Goal: Use online tool/utility: Utilize a website feature to perform a specific function

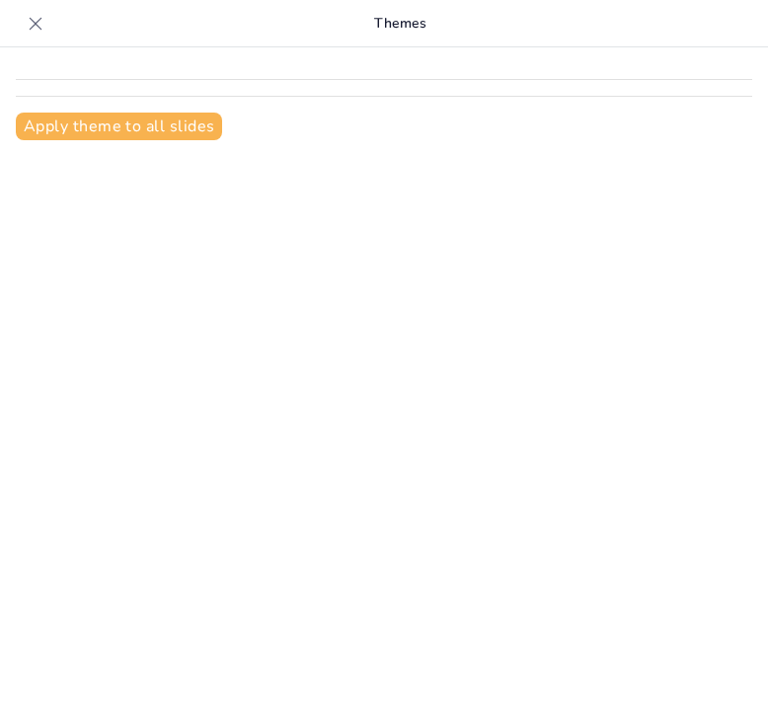
type input "Theatre Through the Ages: Key Moments and Movements"
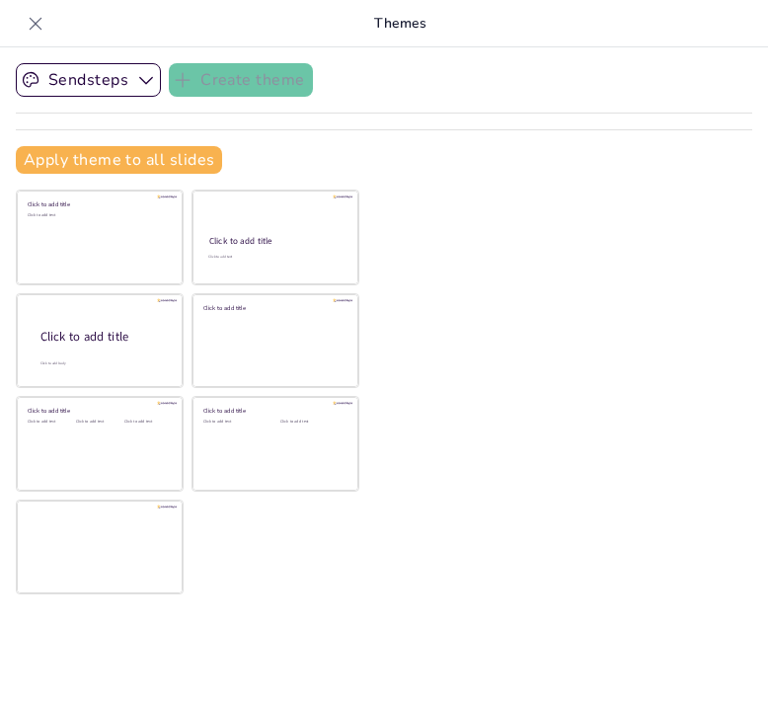
checkbox input "true"
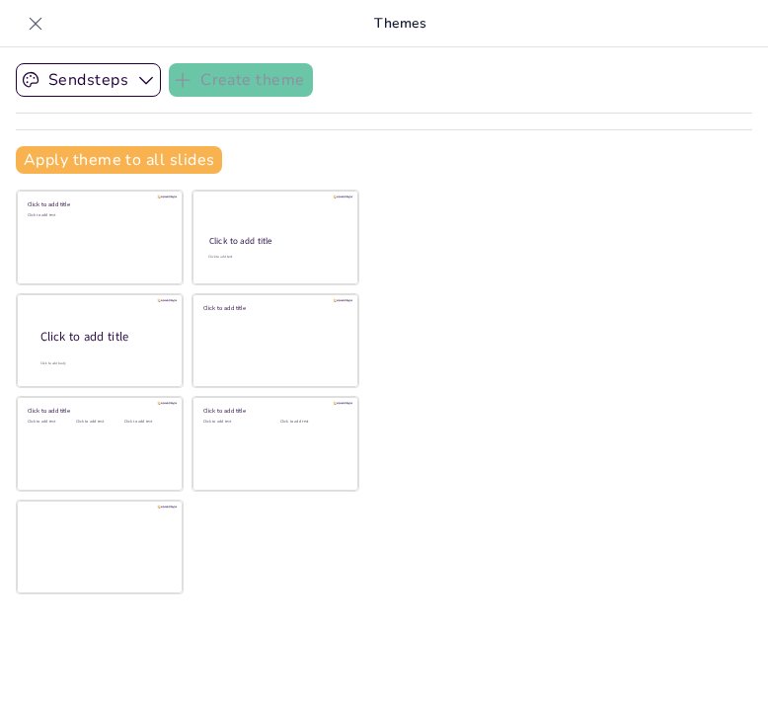
checkbox input "true"
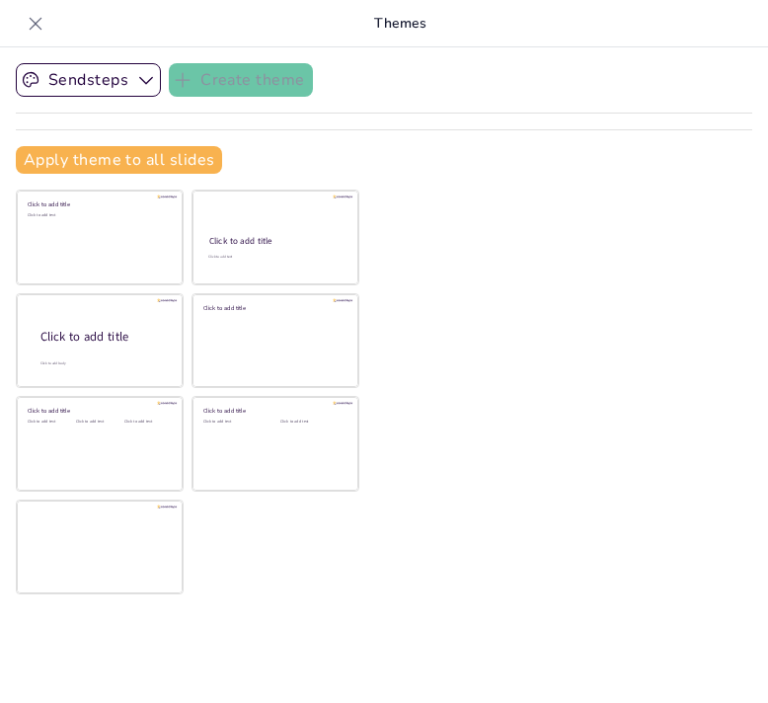
checkbox input "true"
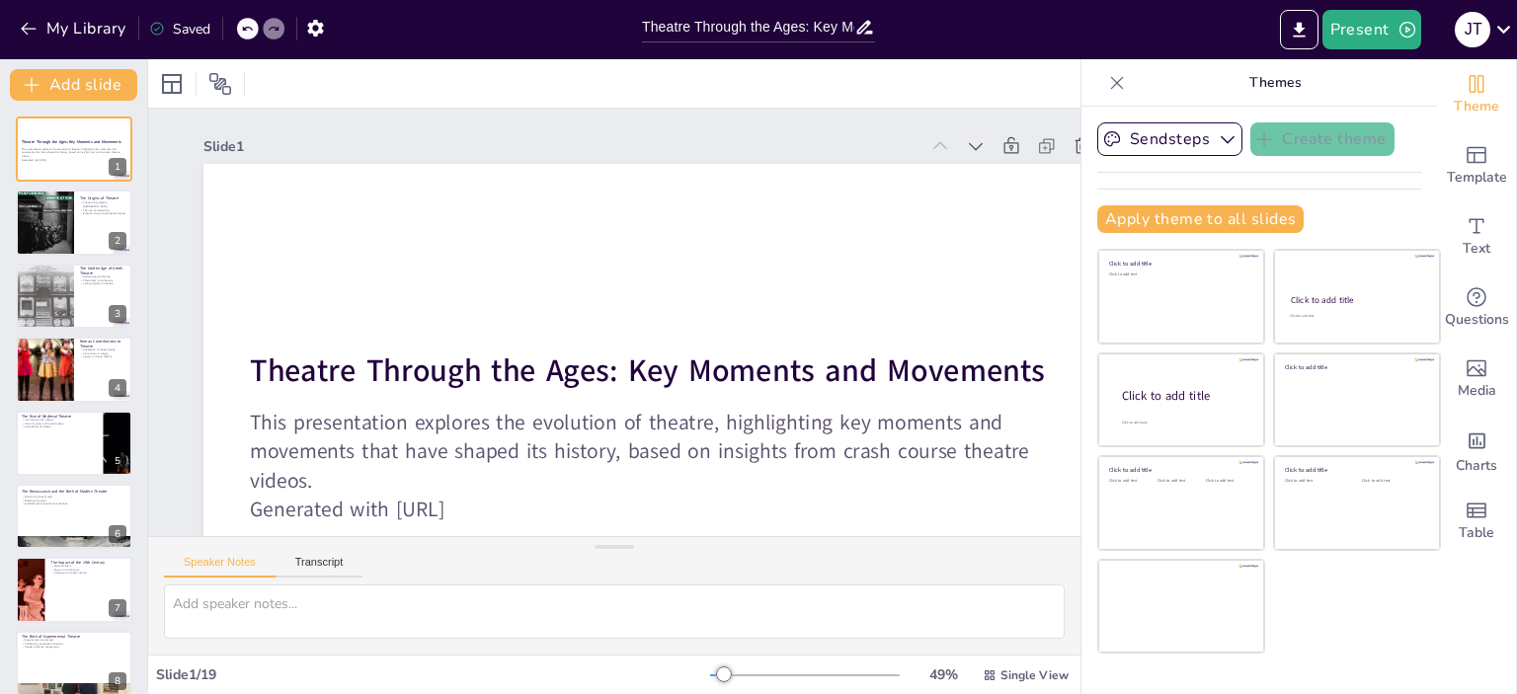
checkbox input "true"
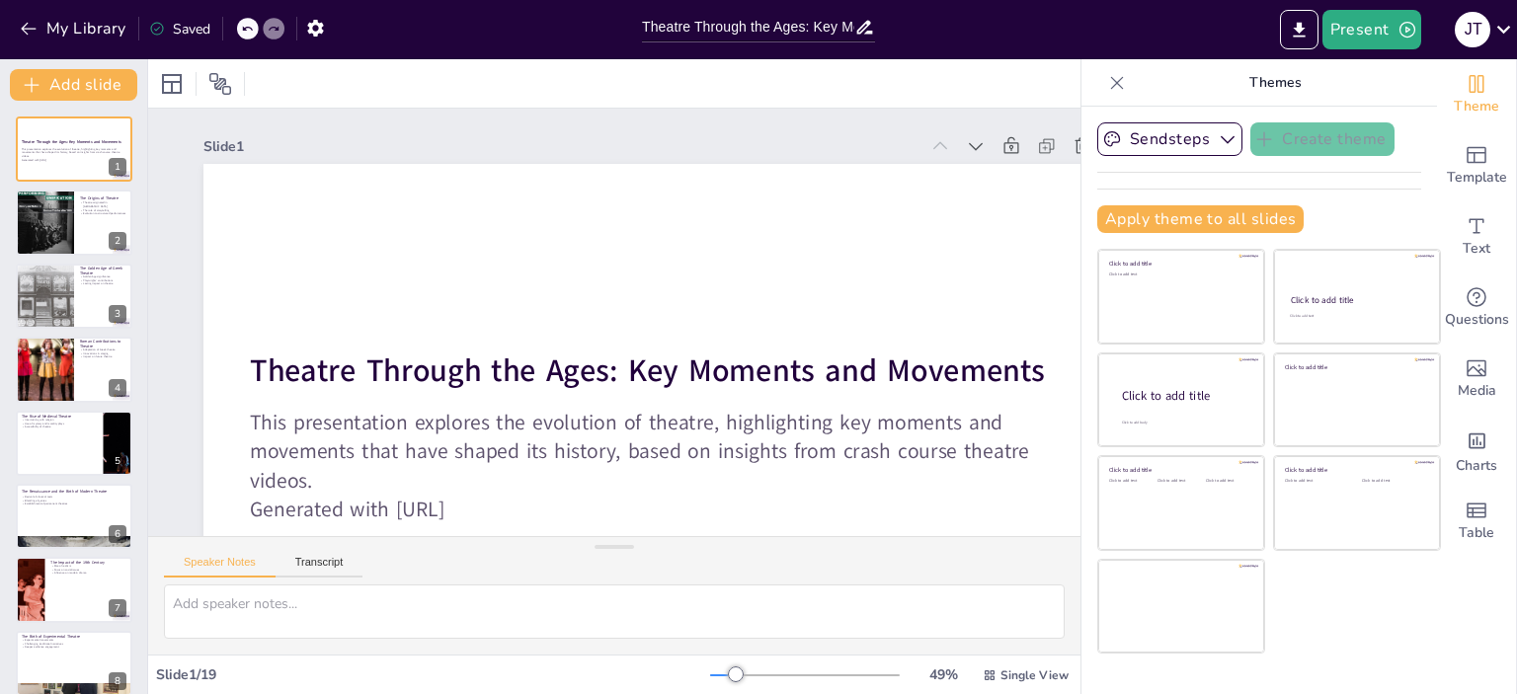
checkbox input "true"
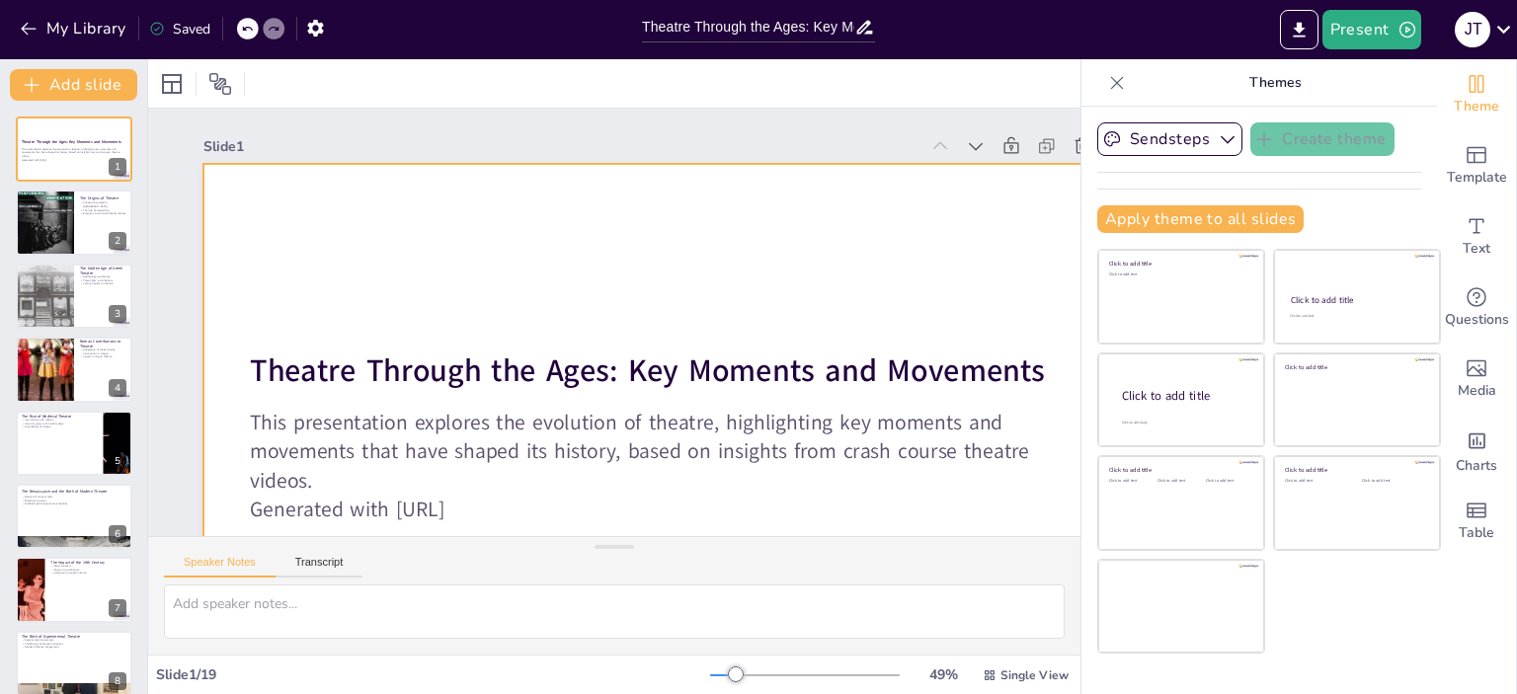
checkbox input "true"
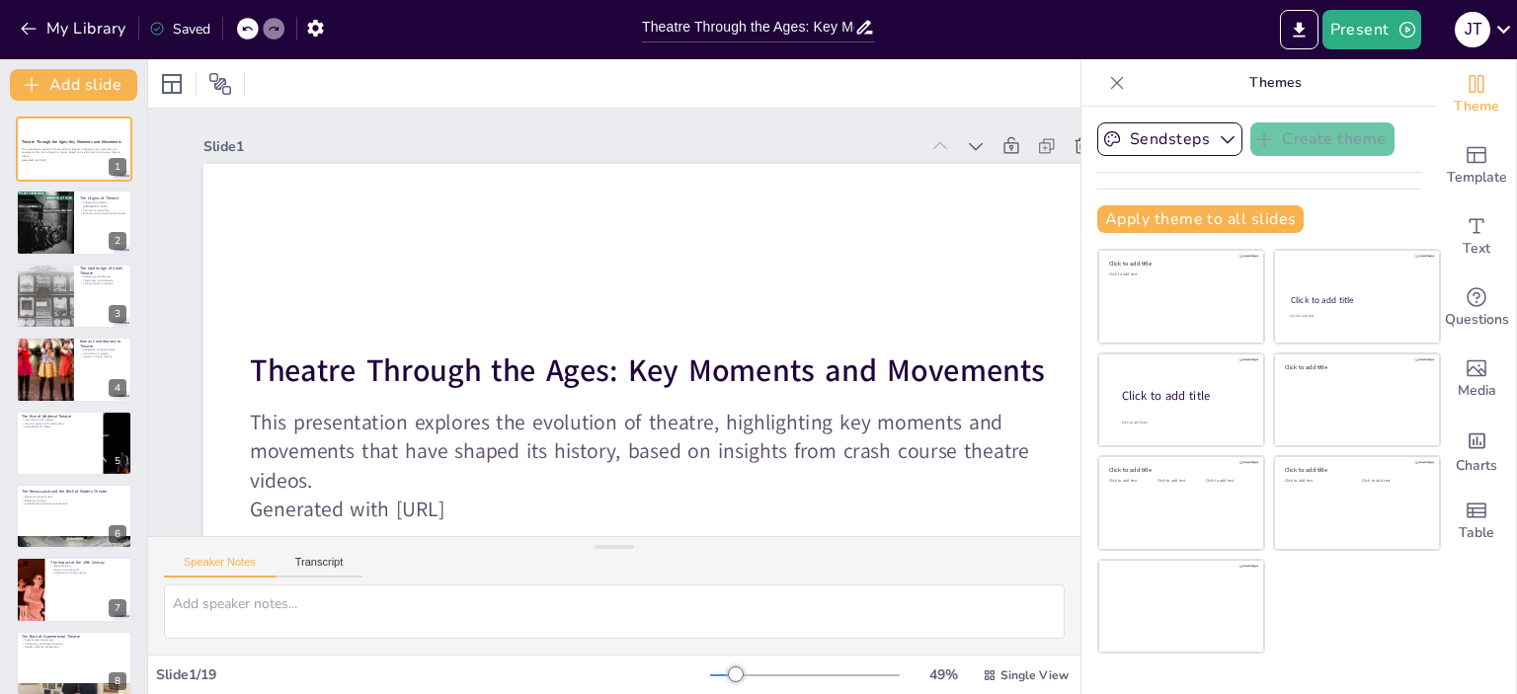
checkbox input "true"
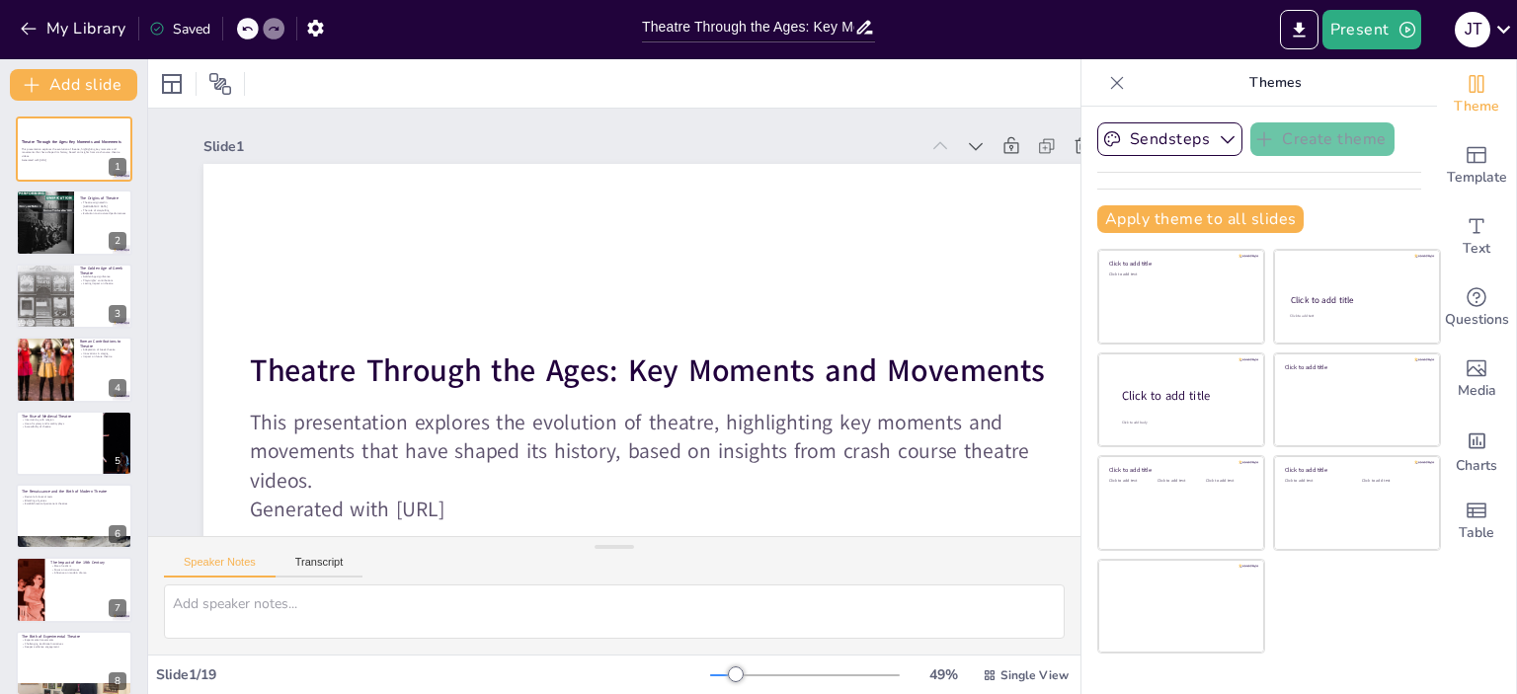
checkbox input "true"
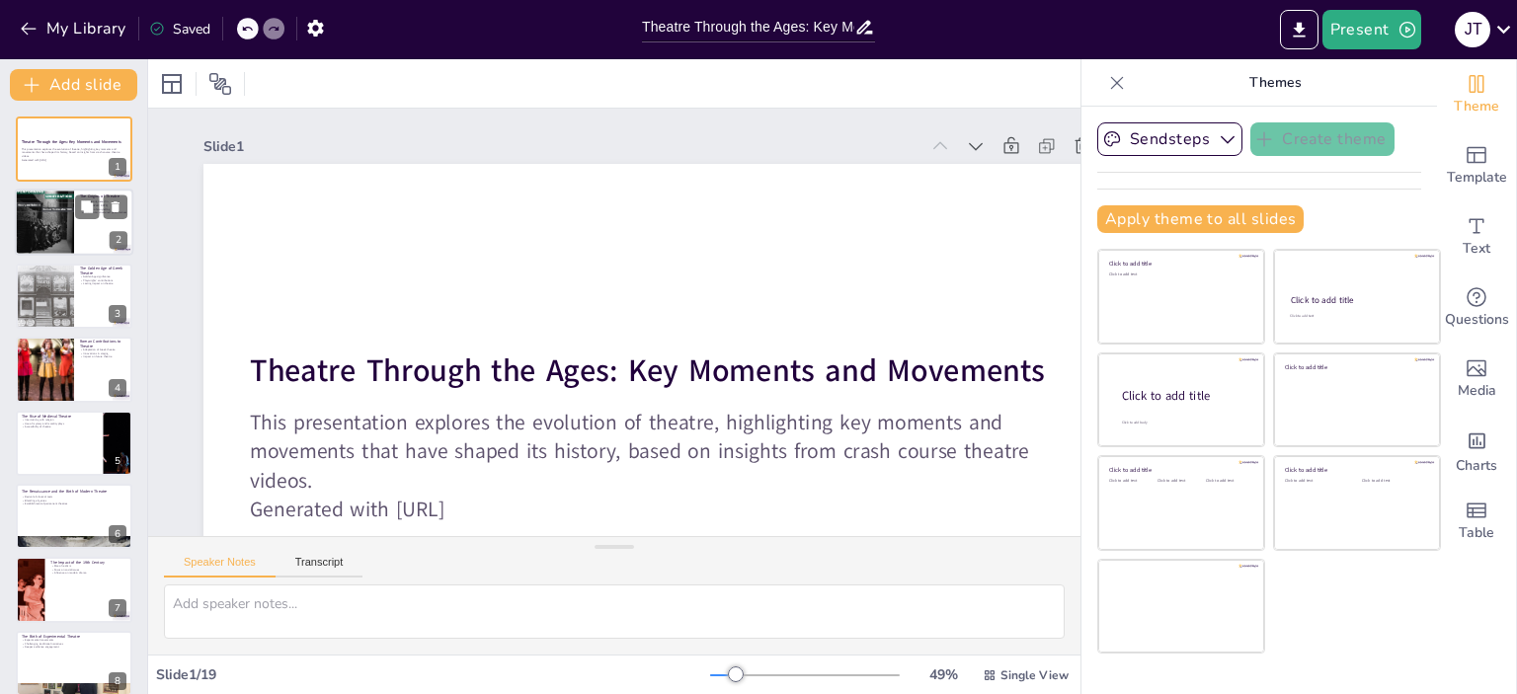
checkbox input "true"
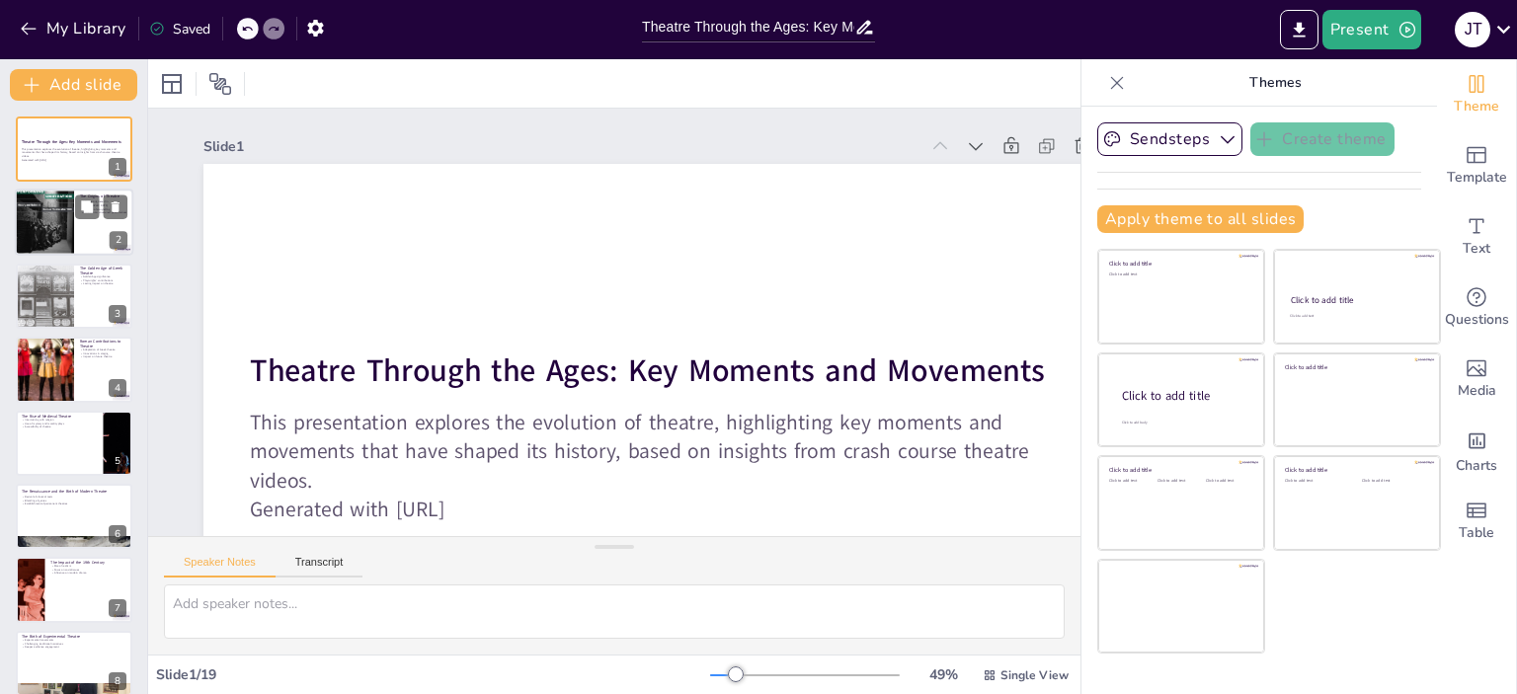
checkbox input "true"
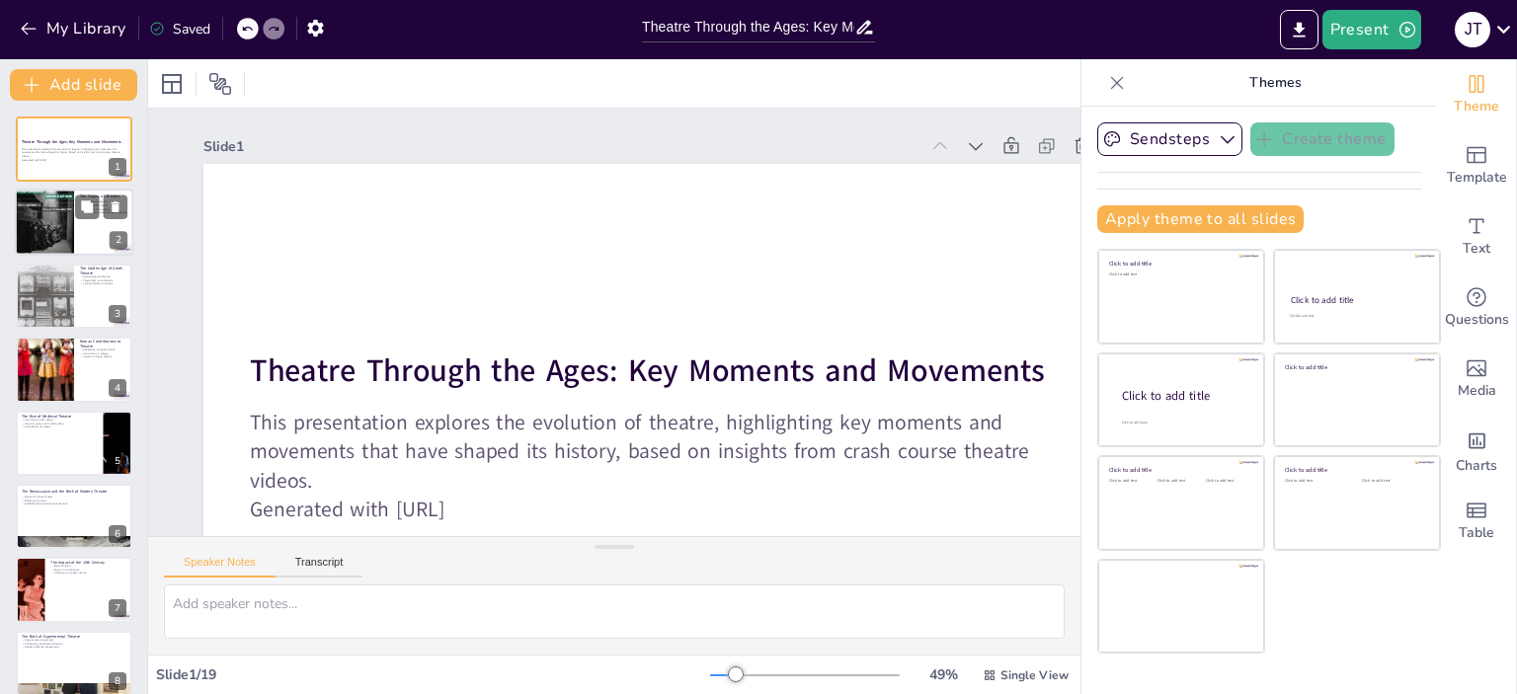
click at [23, 228] on div at bounding box center [44, 222] width 59 height 89
checkbox input "true"
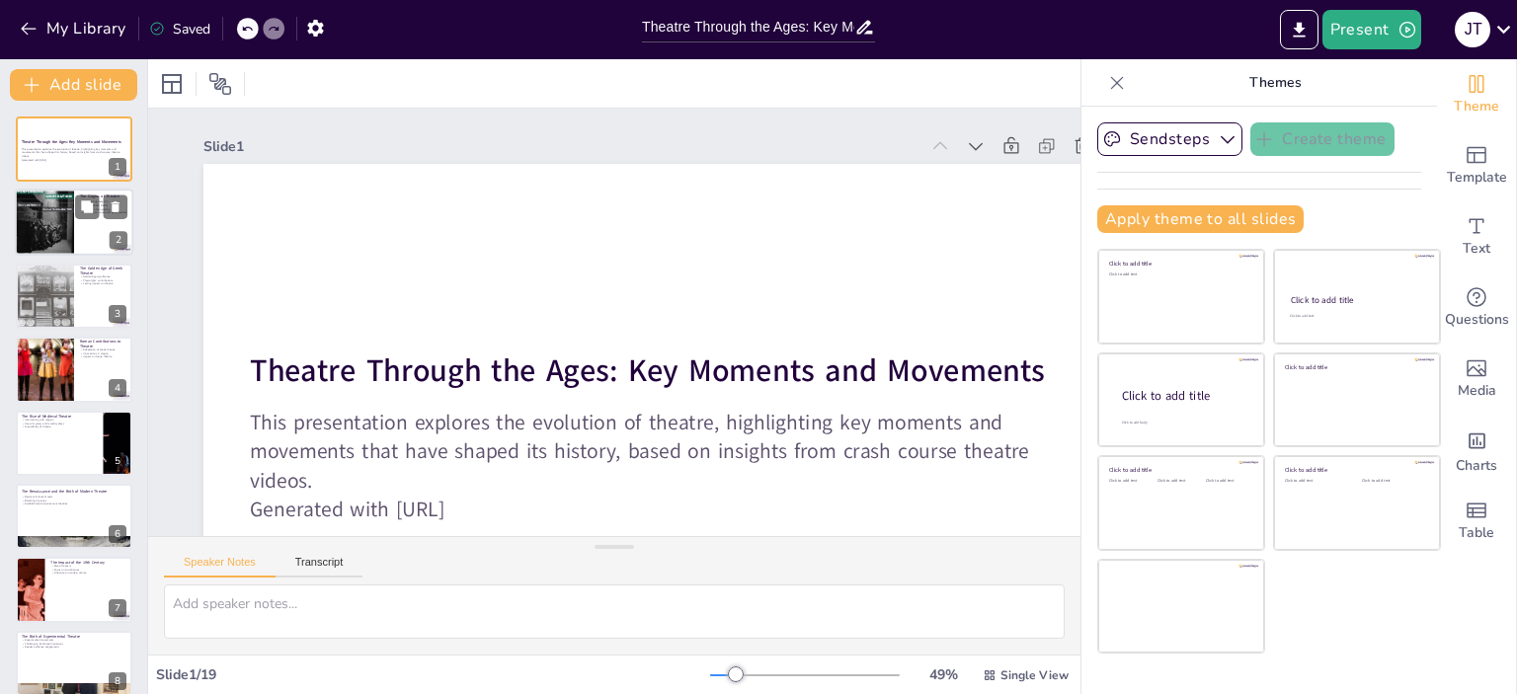
checkbox input "true"
type textarea "The origins of theatre are deeply rooted in ancient [GEOGRAPHIC_DATA], where it…"
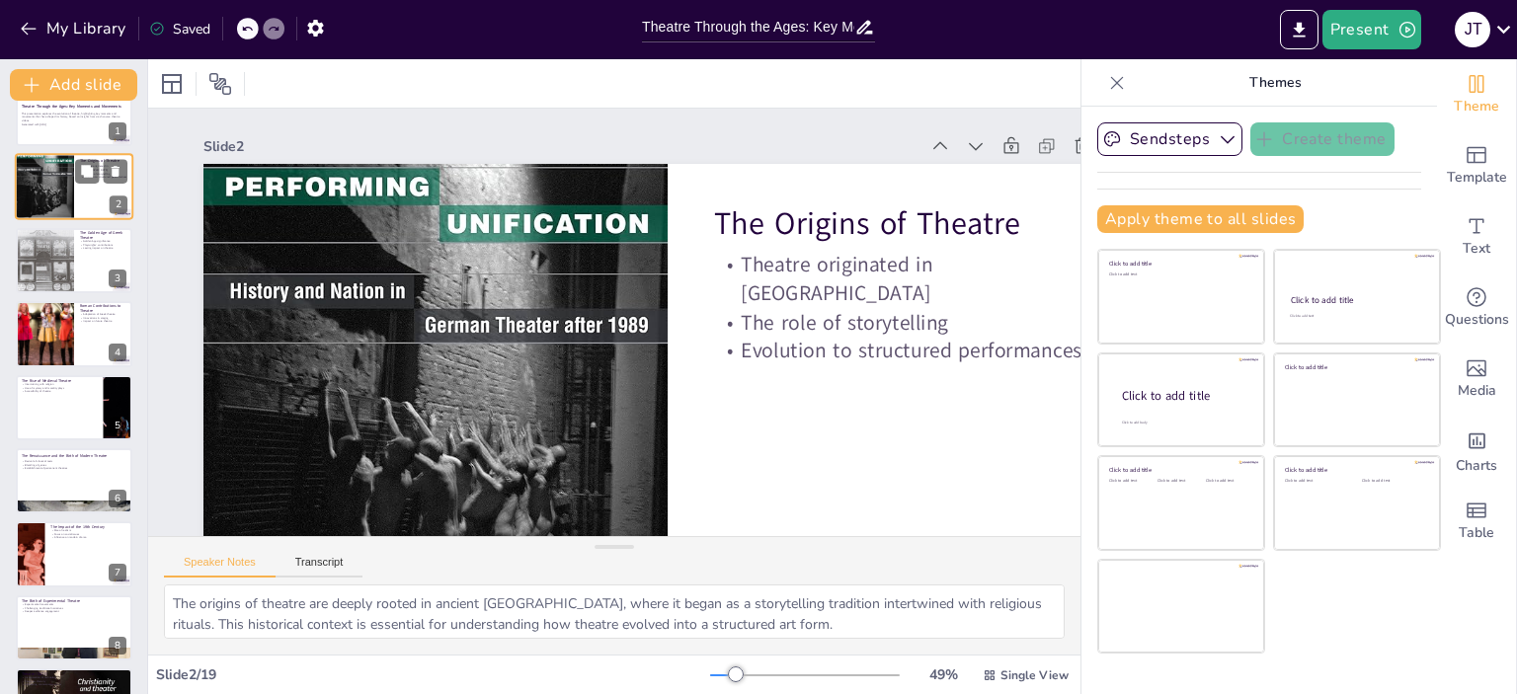
checkbox input "true"
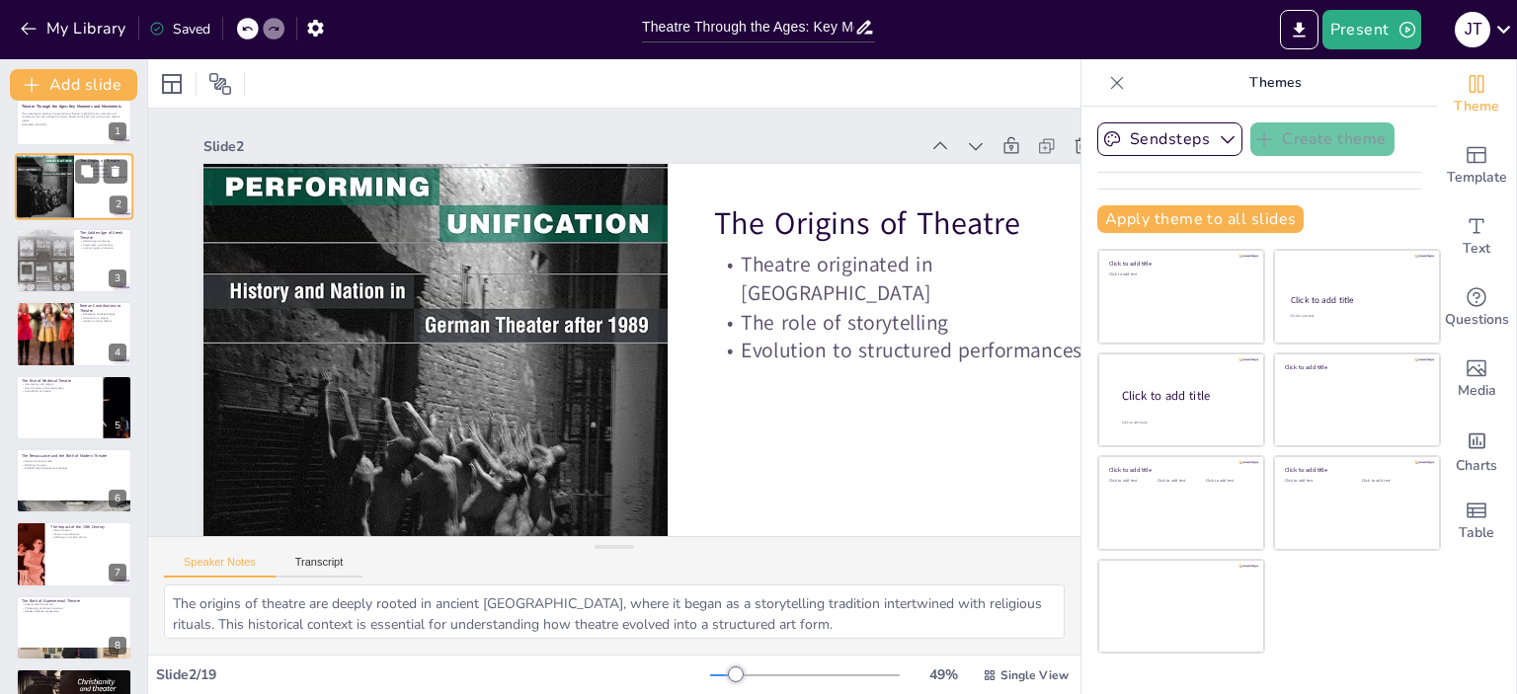
scroll to position [40, 0]
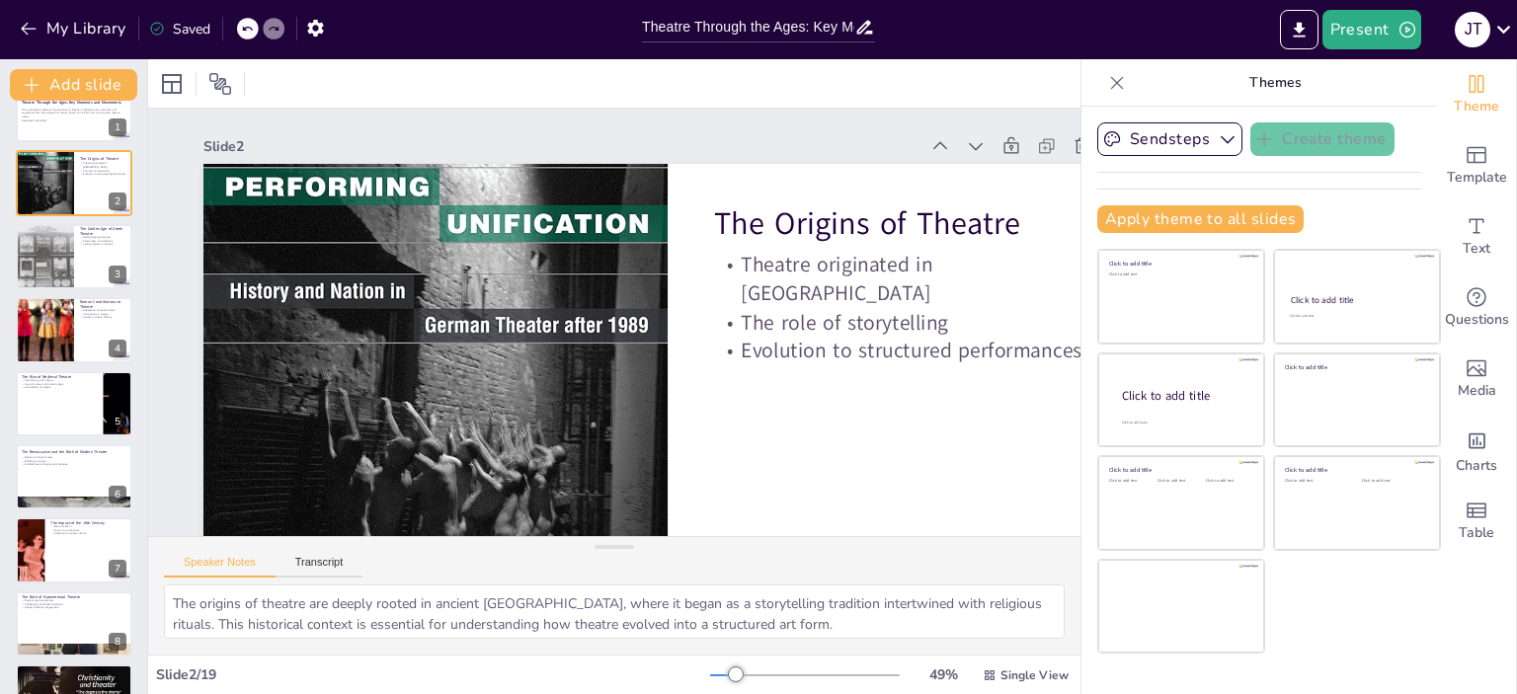
checkbox input "true"
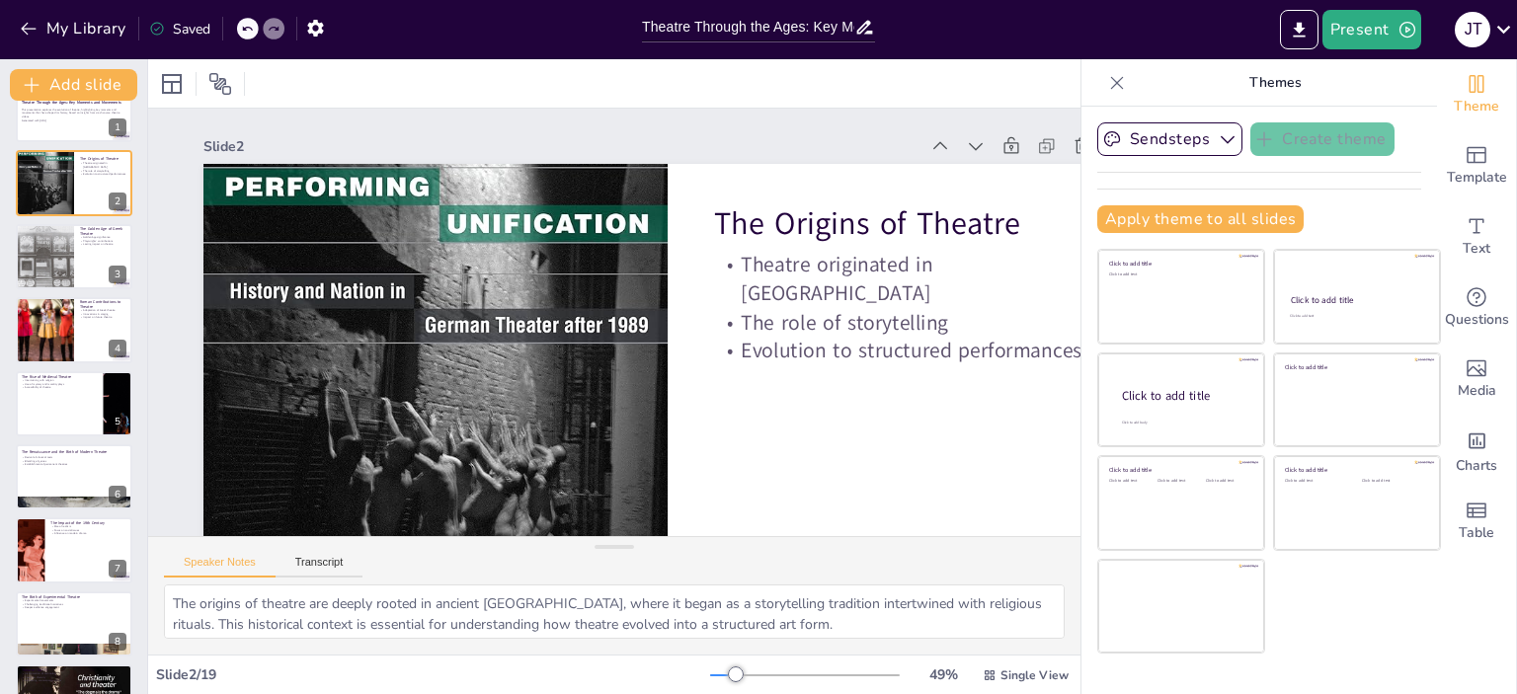
checkbox input "true"
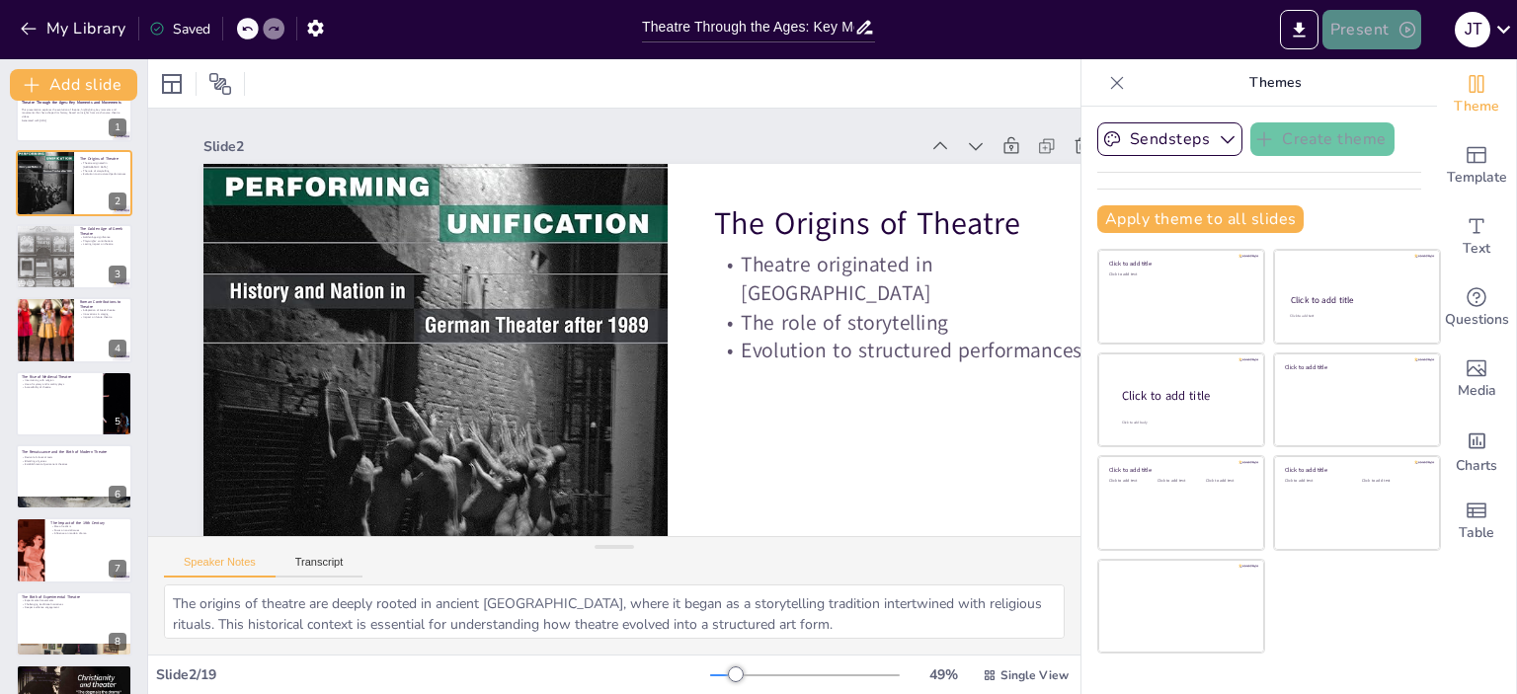
click at [767, 43] on button "Present" at bounding box center [1372, 30] width 99 height 40
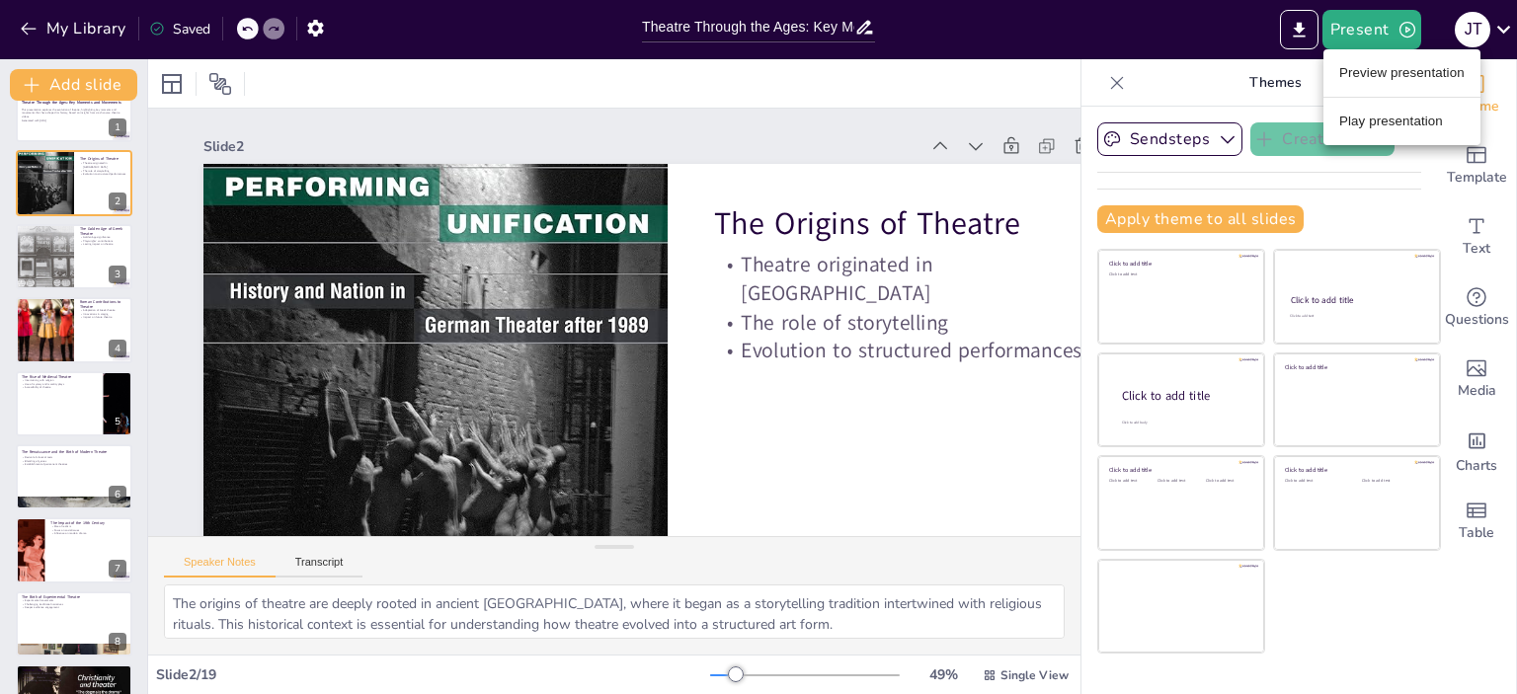
click at [767, 134] on li "Play presentation" at bounding box center [1402, 122] width 157 height 32
